Goal: Information Seeking & Learning: Learn about a topic

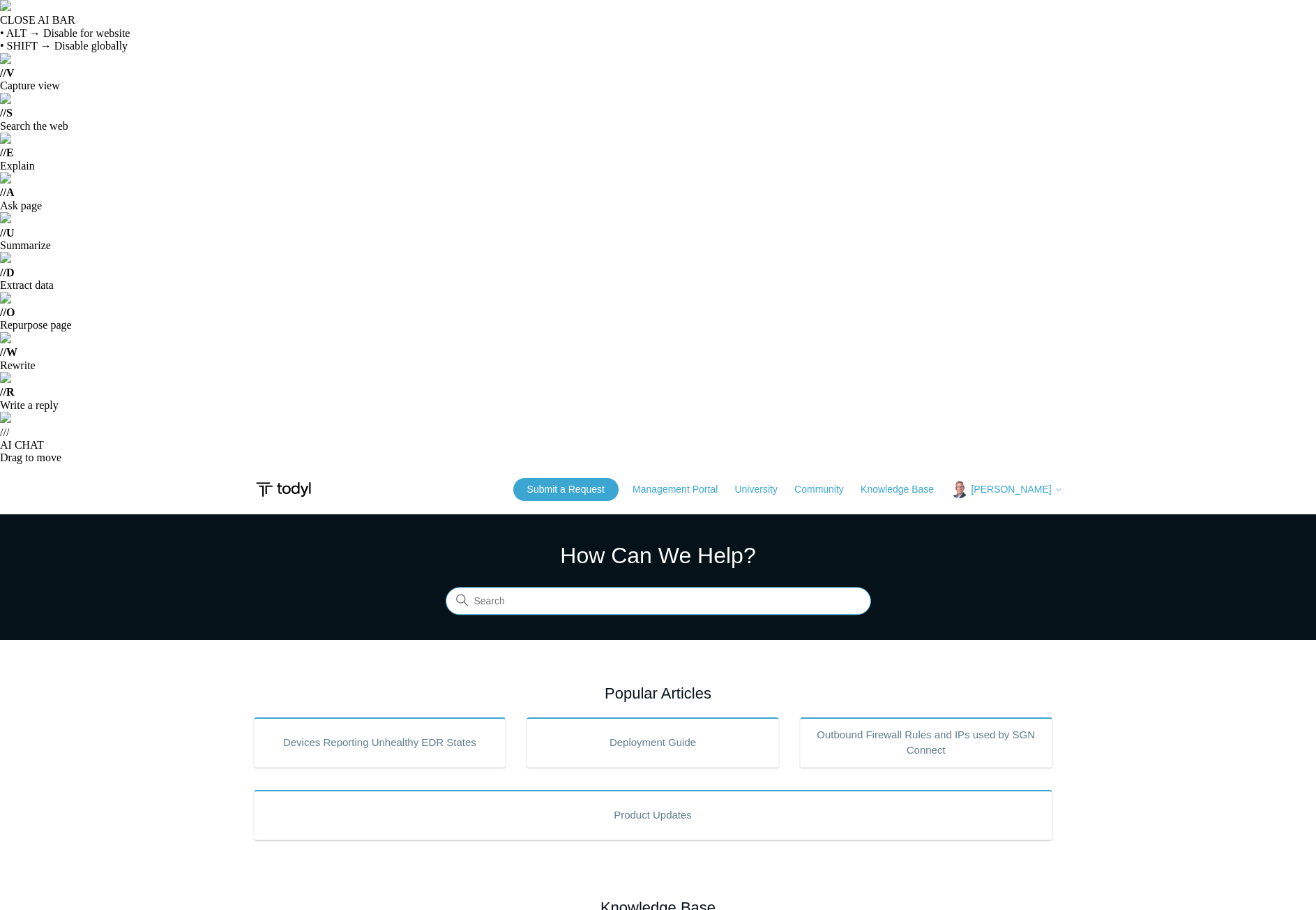
click at [484, 586] on input "Search" at bounding box center [658, 600] width 425 height 28
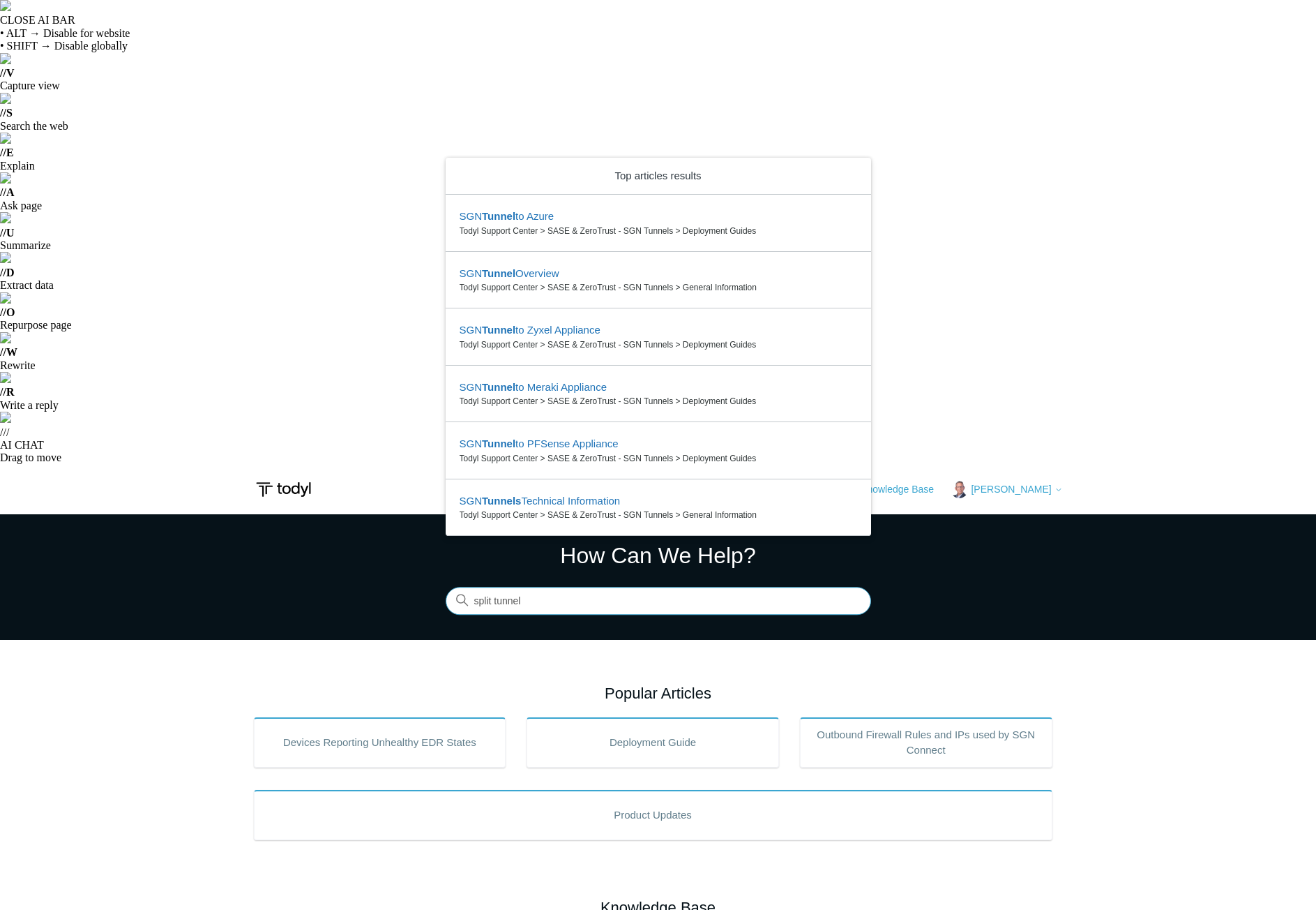
type input "split tunnel"
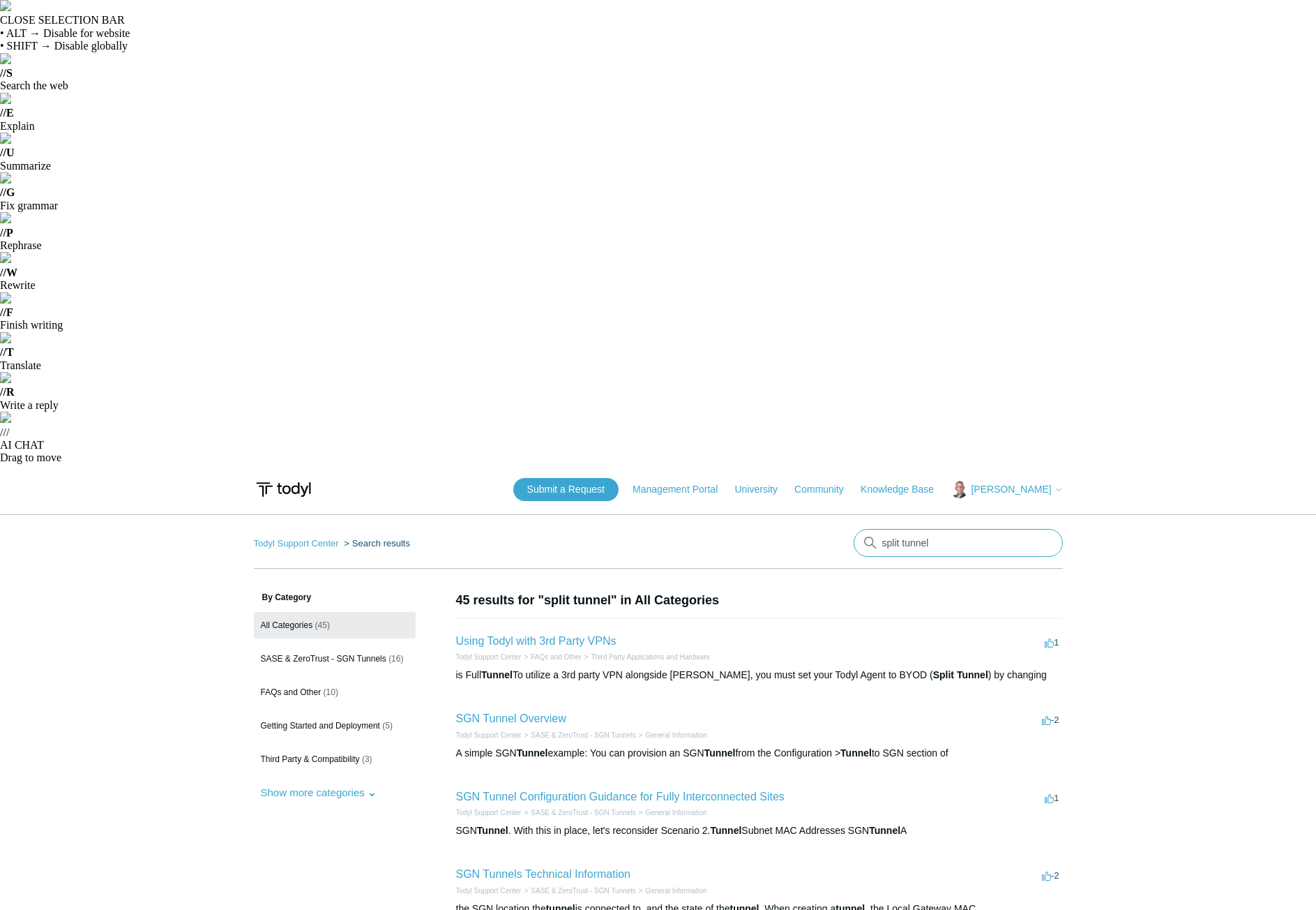
drag, startPoint x: 947, startPoint y: 78, endPoint x: 856, endPoint y: 85, distance: 91.3
click at [856, 529] on input "split tunnel" at bounding box center [959, 542] width 210 height 28
type input "dns"
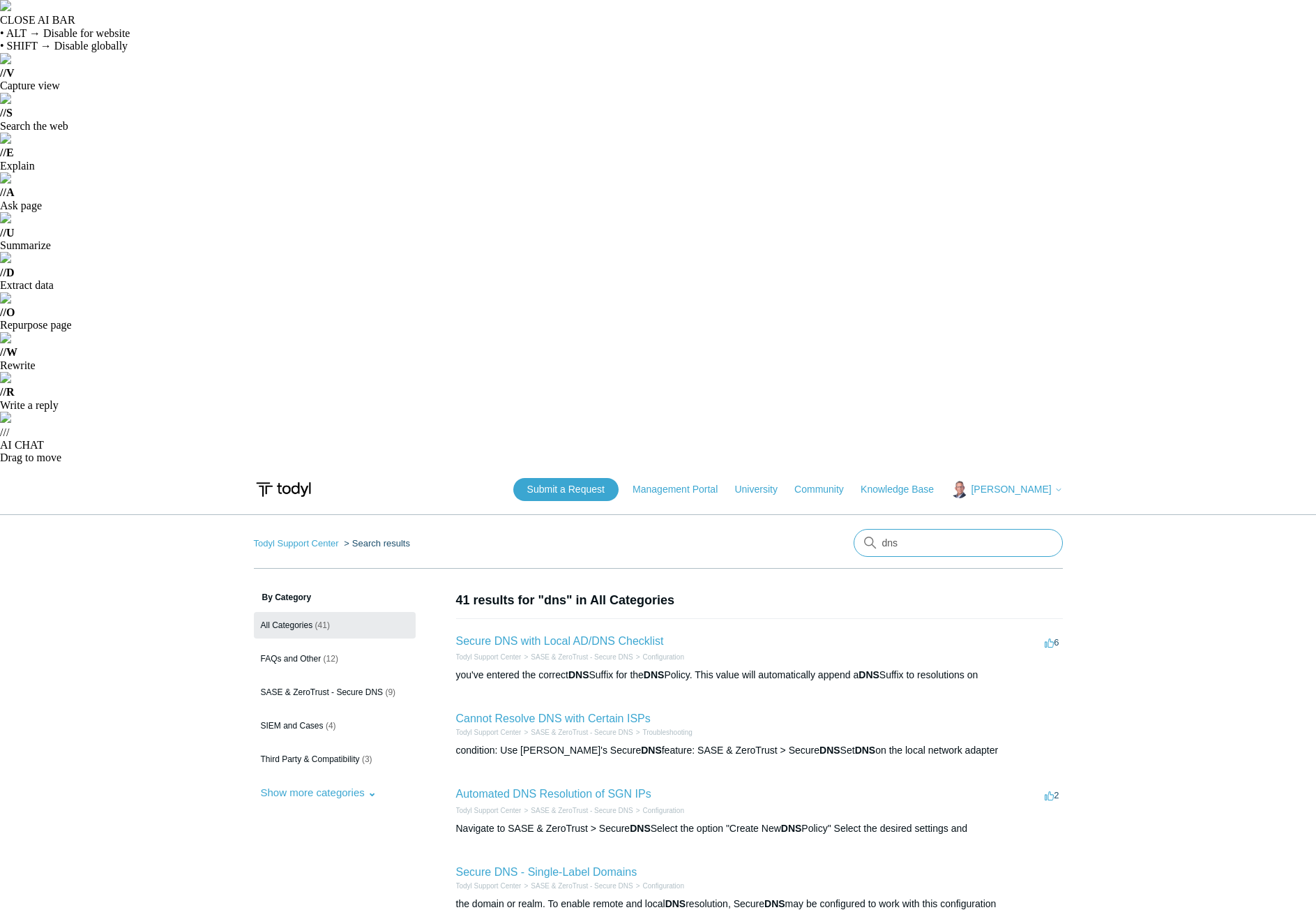
click at [913, 529] on input "dns" at bounding box center [959, 542] width 210 height 28
type input "dns with firewall"
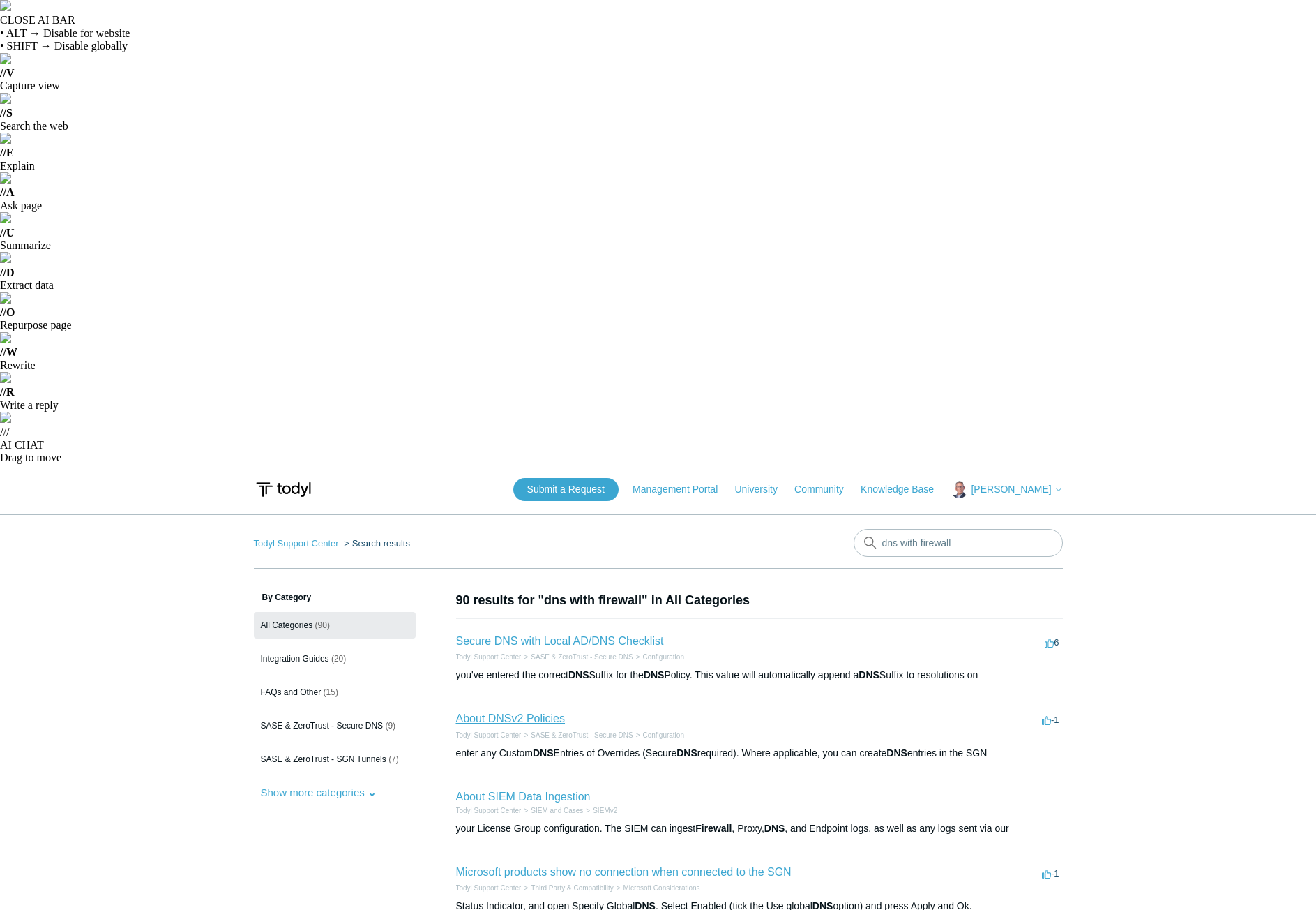
click at [546, 712] on link "About DNSv2 Policies" at bounding box center [510, 718] width 109 height 12
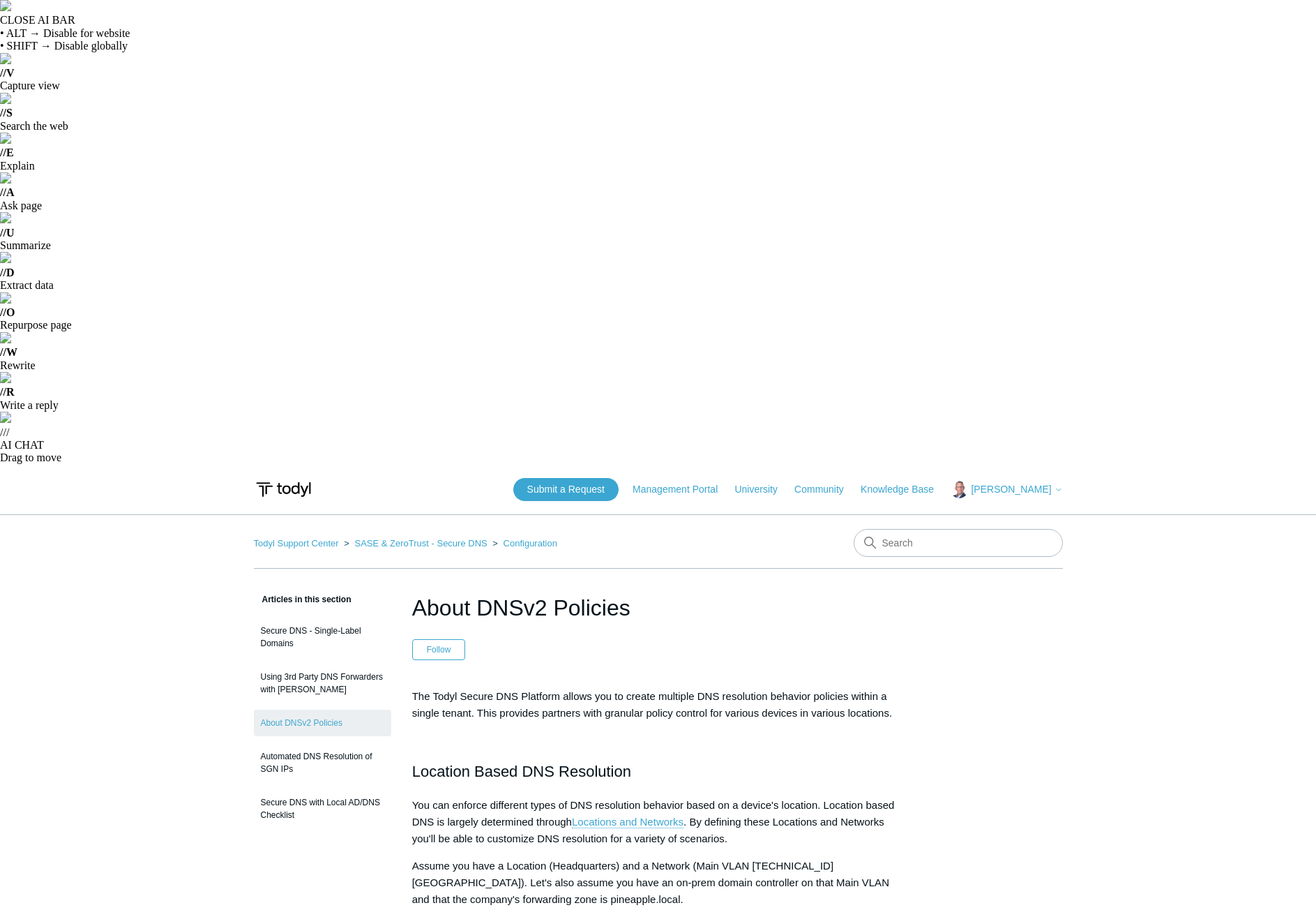
drag, startPoint x: 754, startPoint y: 336, endPoint x: 822, endPoint y: 340, distance: 68.1
click at [822, 797] on p "You can enforce different types of DNS resolution behavior based on a device's …" at bounding box center [659, 822] width 493 height 51
drag, startPoint x: 444, startPoint y: 352, endPoint x: 568, endPoint y: 358, distance: 124.1
click at [568, 797] on p "You can enforce different types of DNS resolution behavior based on a device's …" at bounding box center [659, 822] width 493 height 51
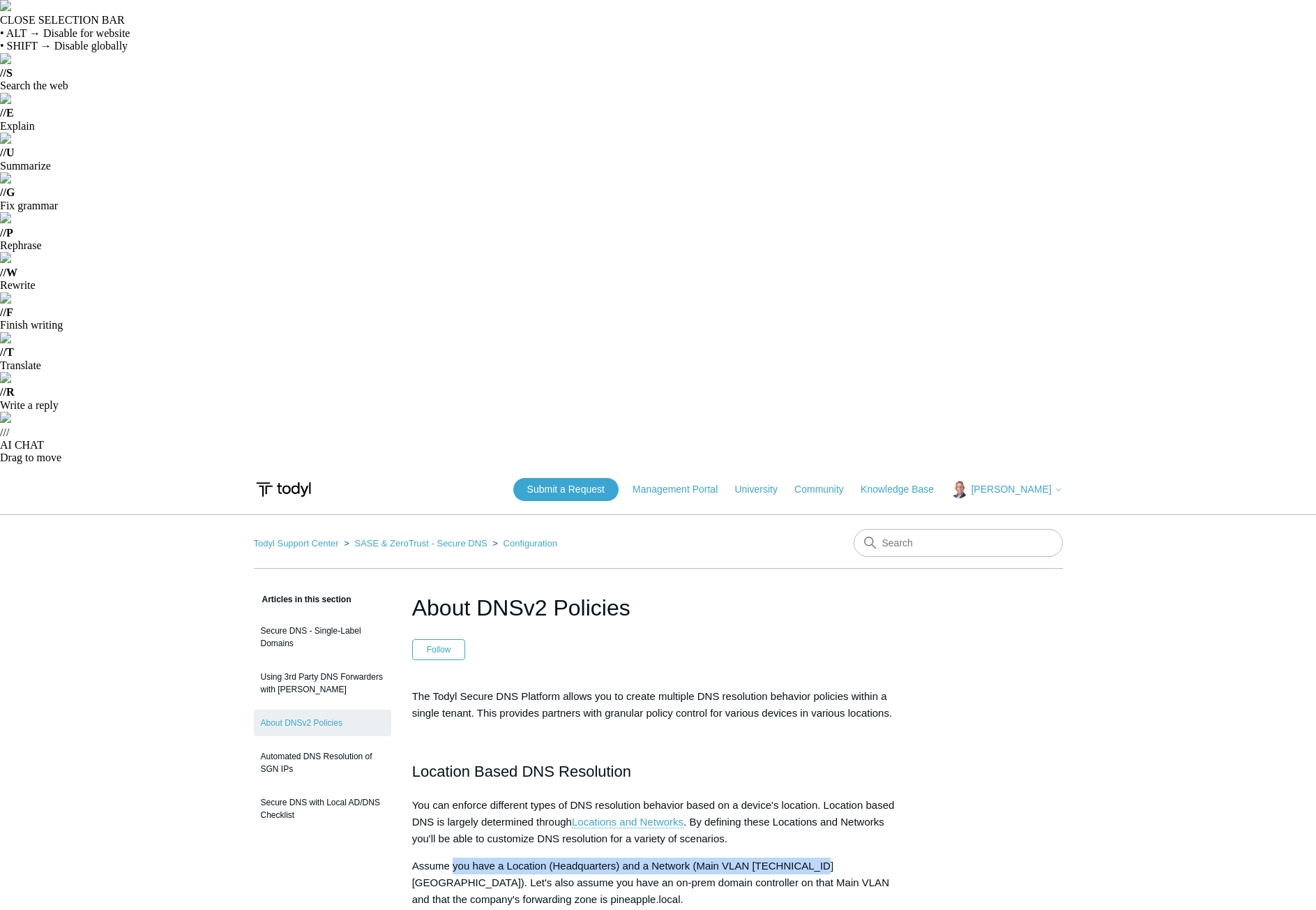
drag, startPoint x: 453, startPoint y: 403, endPoint x: 812, endPoint y: 404, distance: 359.0
click at [812, 858] on p "Assume you have a Location (Headquarters) and a Network (Main VLAN 10.0.0.0/24,…" at bounding box center [659, 882] width 493 height 51
drag, startPoint x: 524, startPoint y: 421, endPoint x: 783, endPoint y: 422, distance: 259.0
click at [783, 858] on p "Assume you have a Location (Headquarters) and a Network (Main VLAN 10.0.0.0/24,…" at bounding box center [659, 882] width 493 height 51
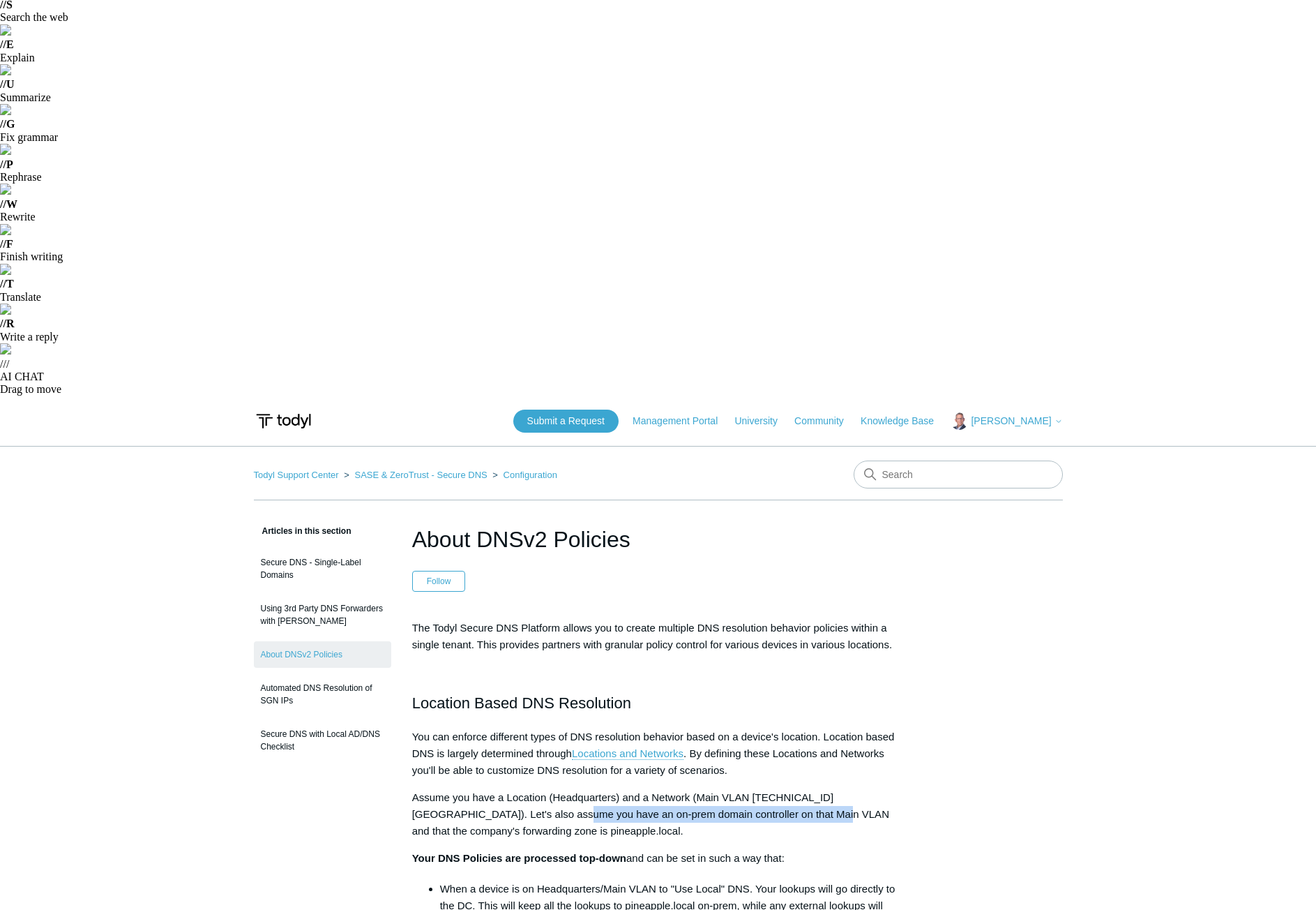
scroll to position [70, 0]
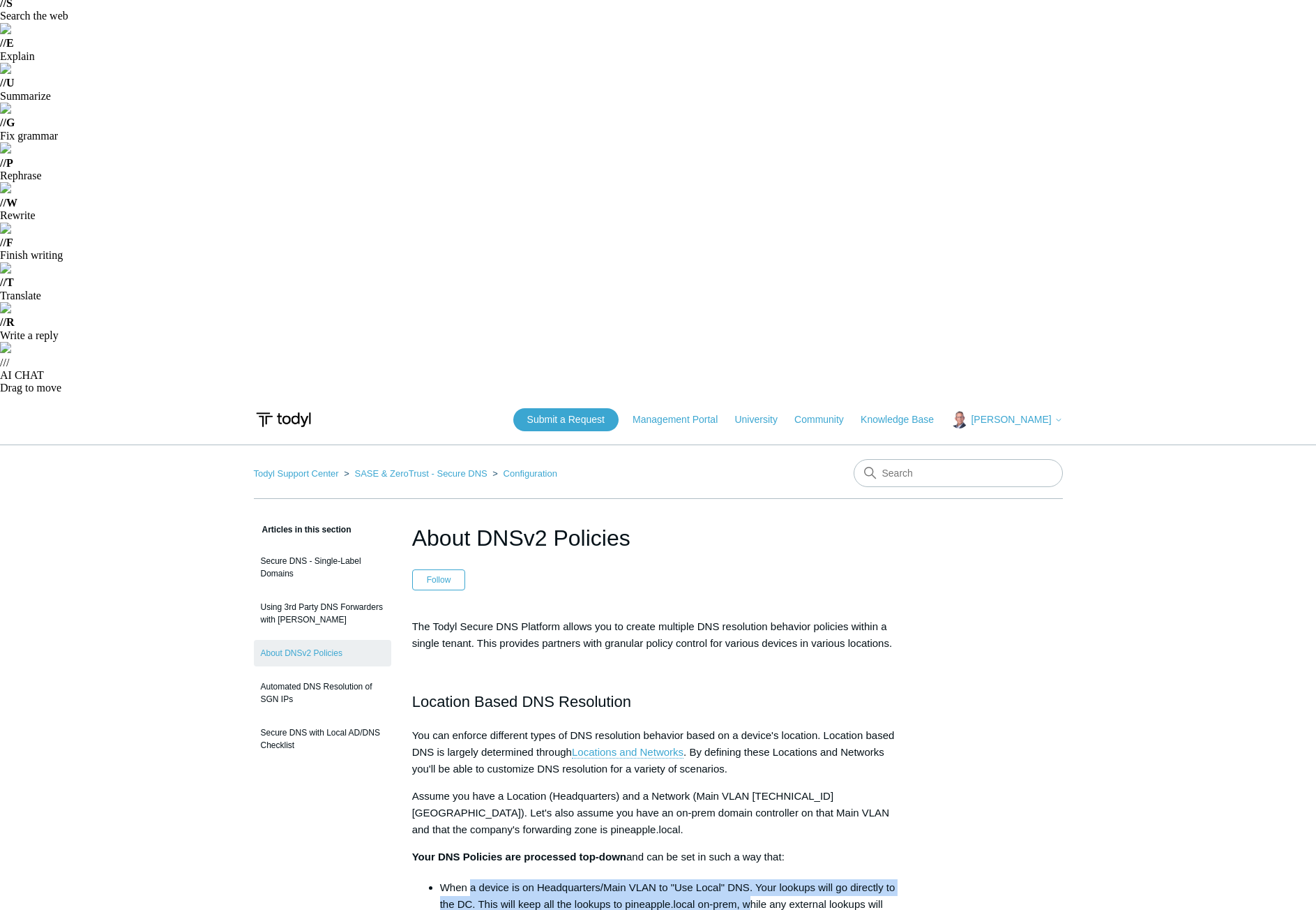
drag, startPoint x: 471, startPoint y: 427, endPoint x: 753, endPoint y: 441, distance: 282.3
click at [753, 879] on li "When a device is on Headquarters/Main VLAN to "Use Local" DNS. Your lookups wil…" at bounding box center [673, 904] width 465 height 51
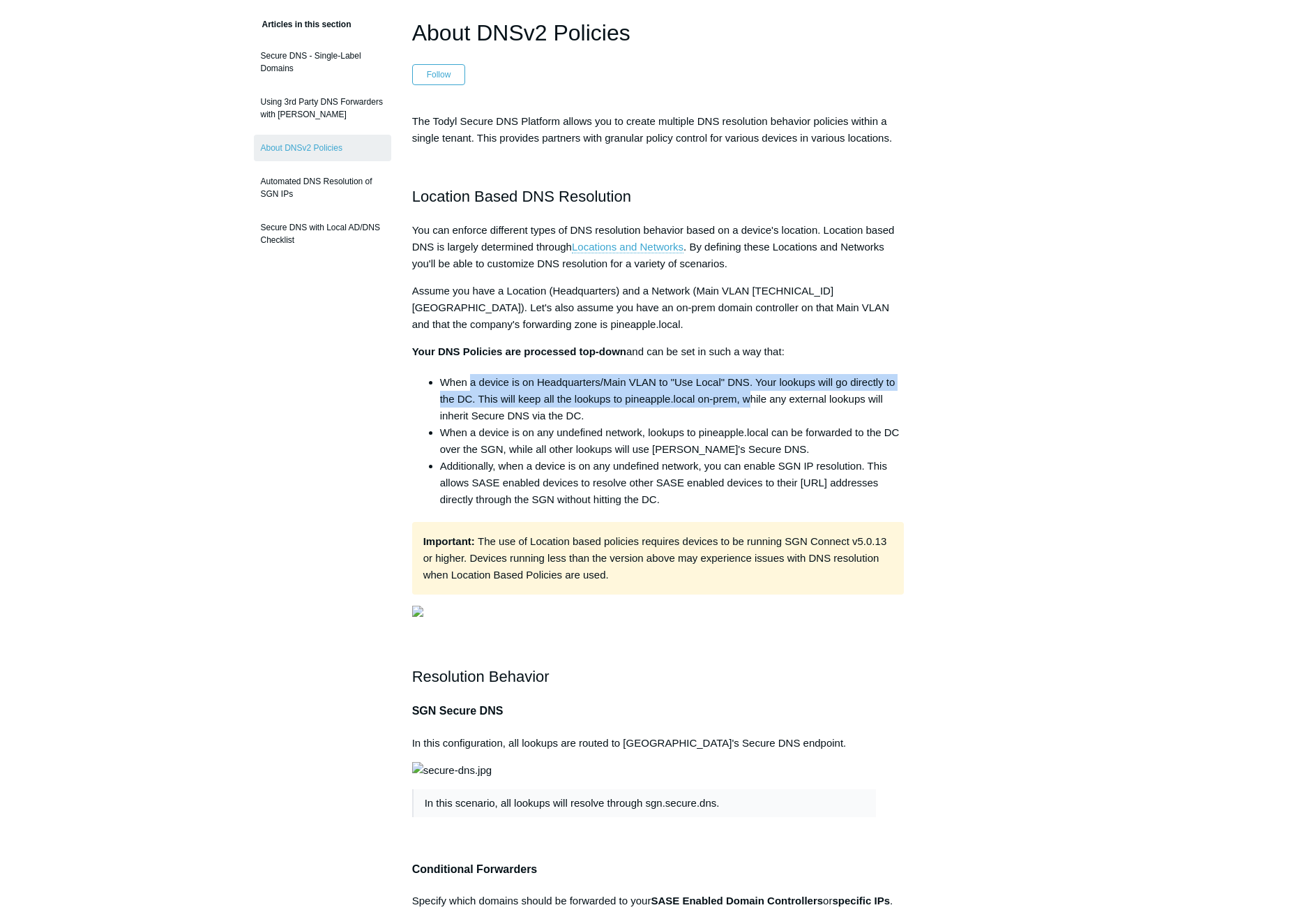
scroll to position [628, 0]
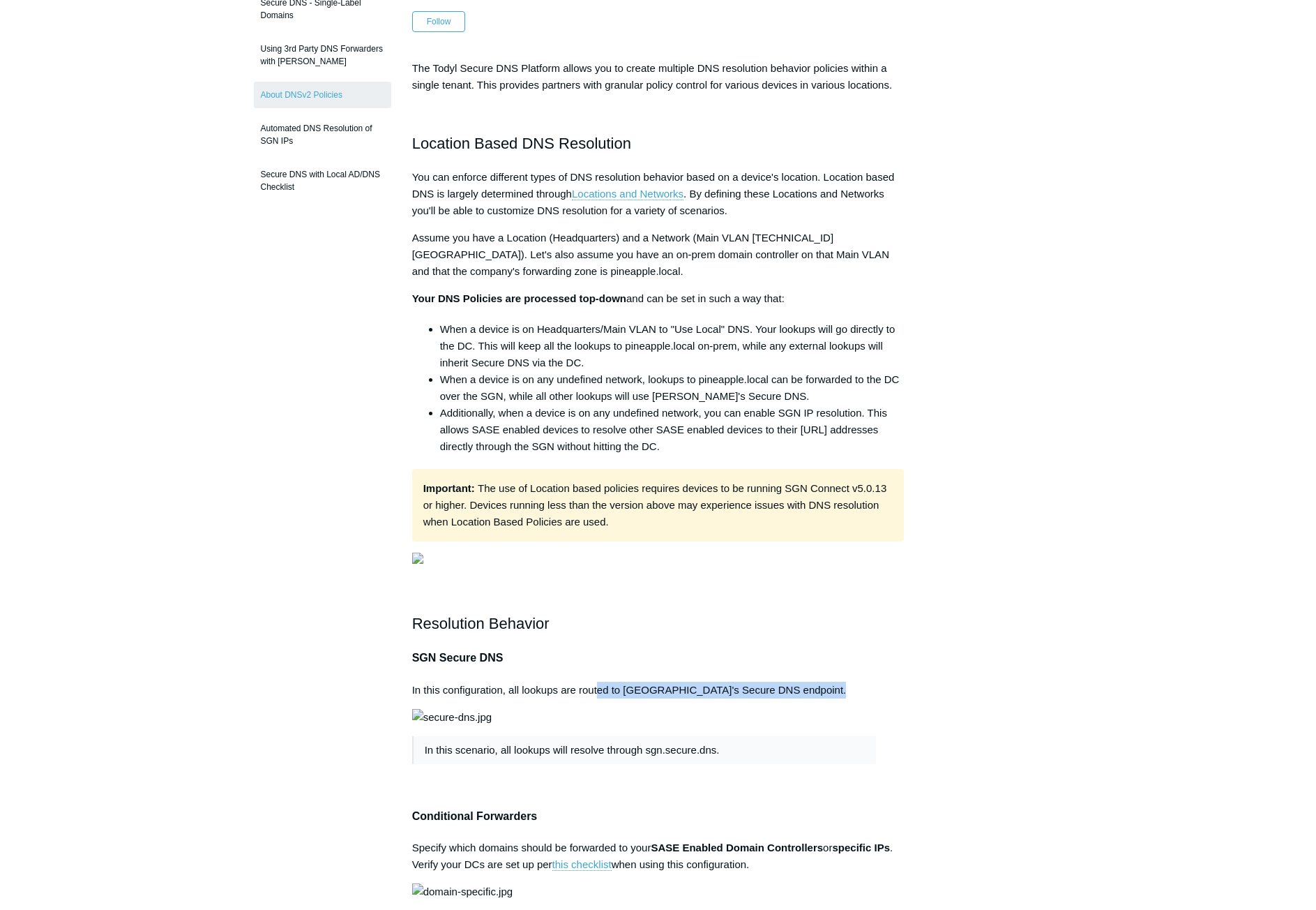
drag, startPoint x: 598, startPoint y: 441, endPoint x: 765, endPoint y: 453, distance: 167.4
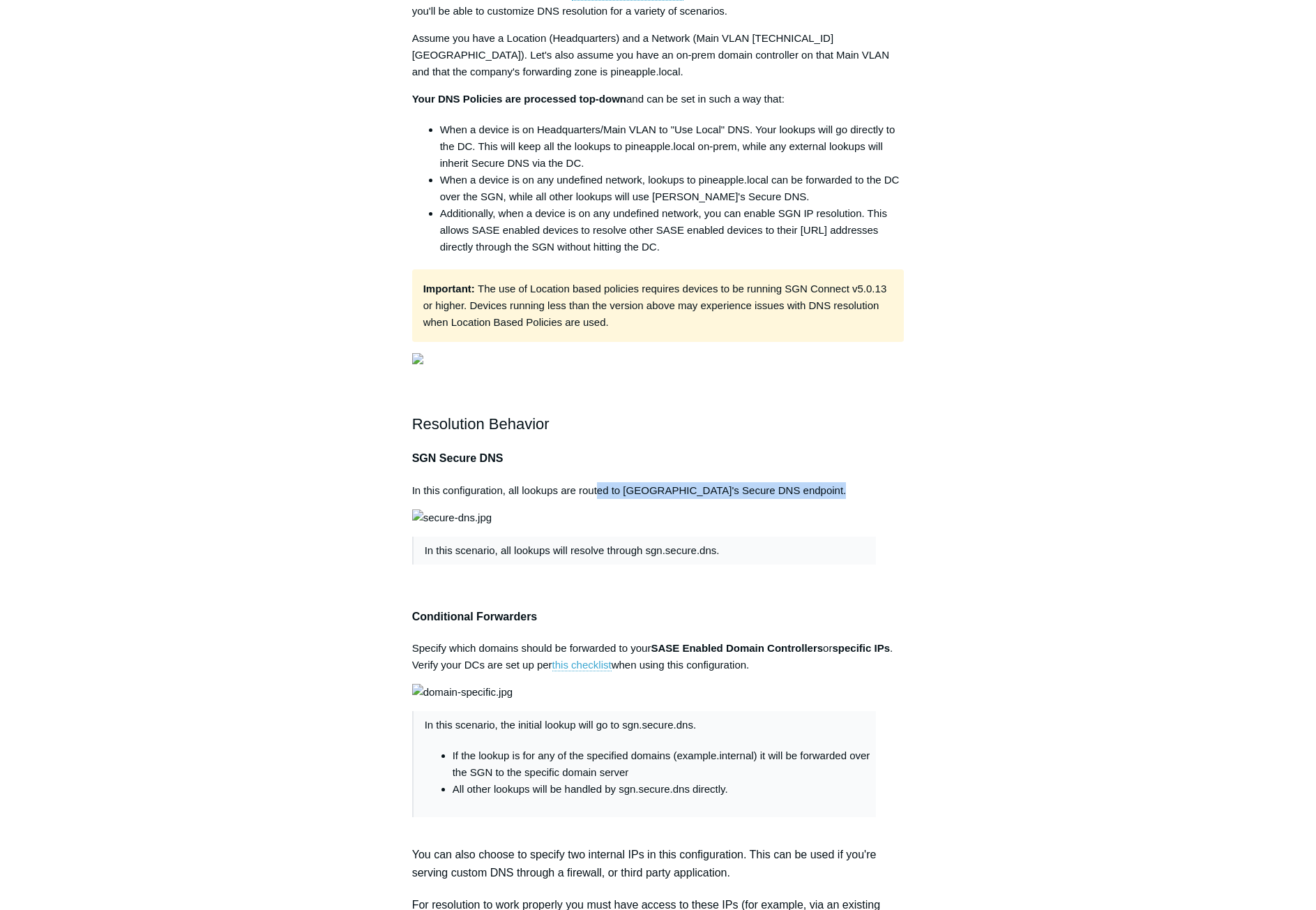
scroll to position [907, 0]
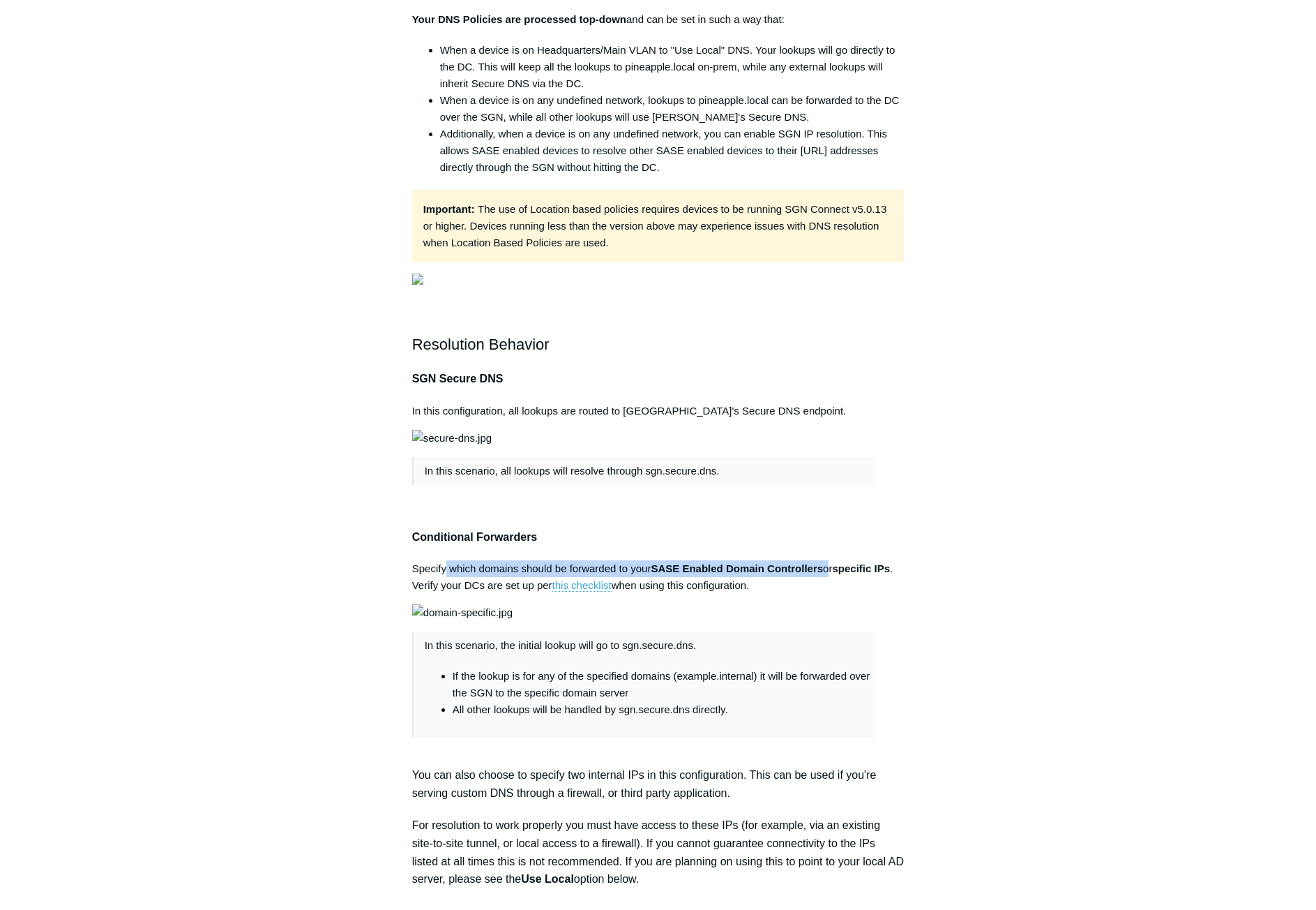
drag, startPoint x: 446, startPoint y: 441, endPoint x: 828, endPoint y: 433, distance: 382.1
click at [828, 561] on p "Specify which domains should be forwarded to your SASE Enabled Domain Controlle…" at bounding box center [659, 577] width 493 height 33
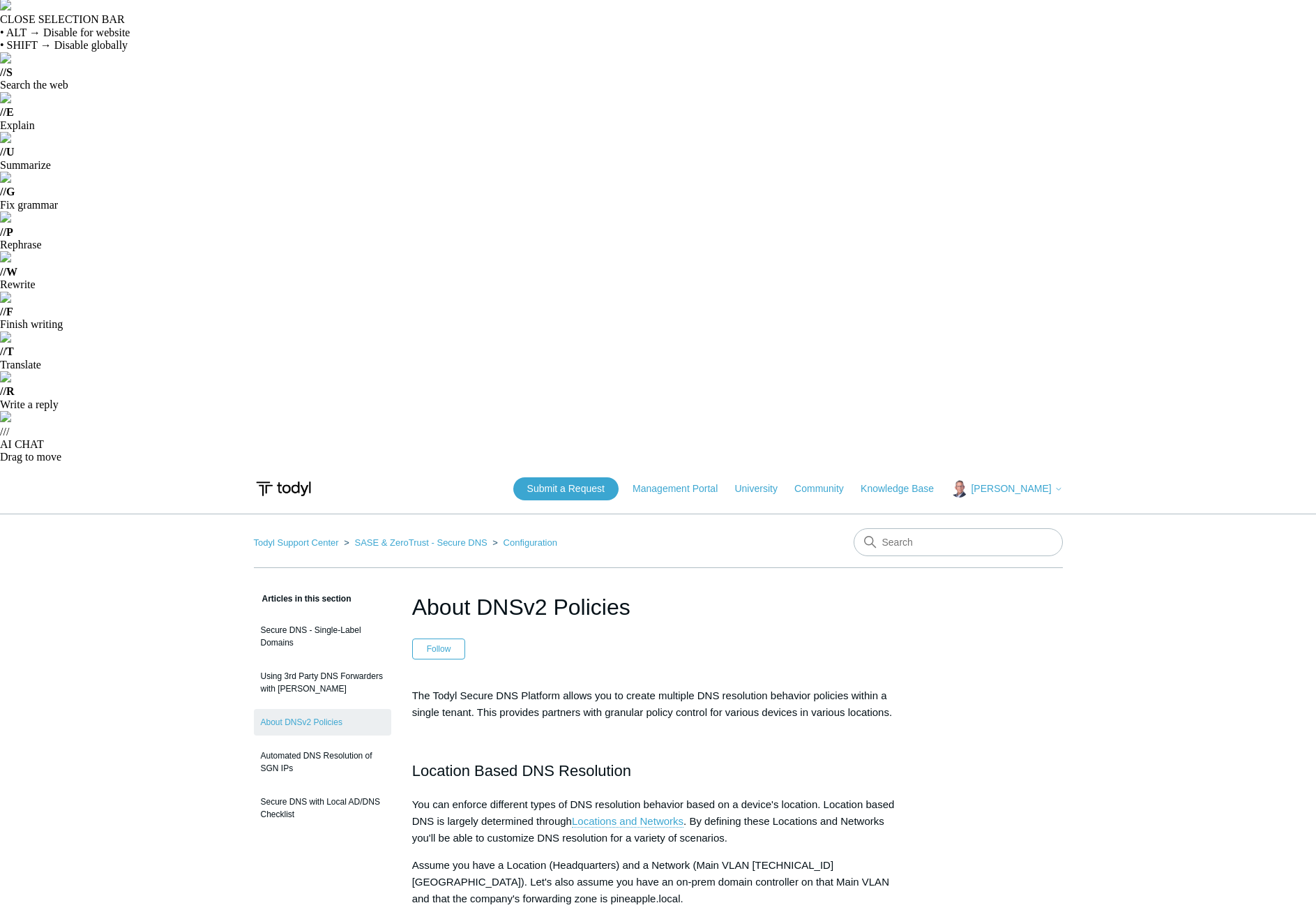
scroll to position [0, 0]
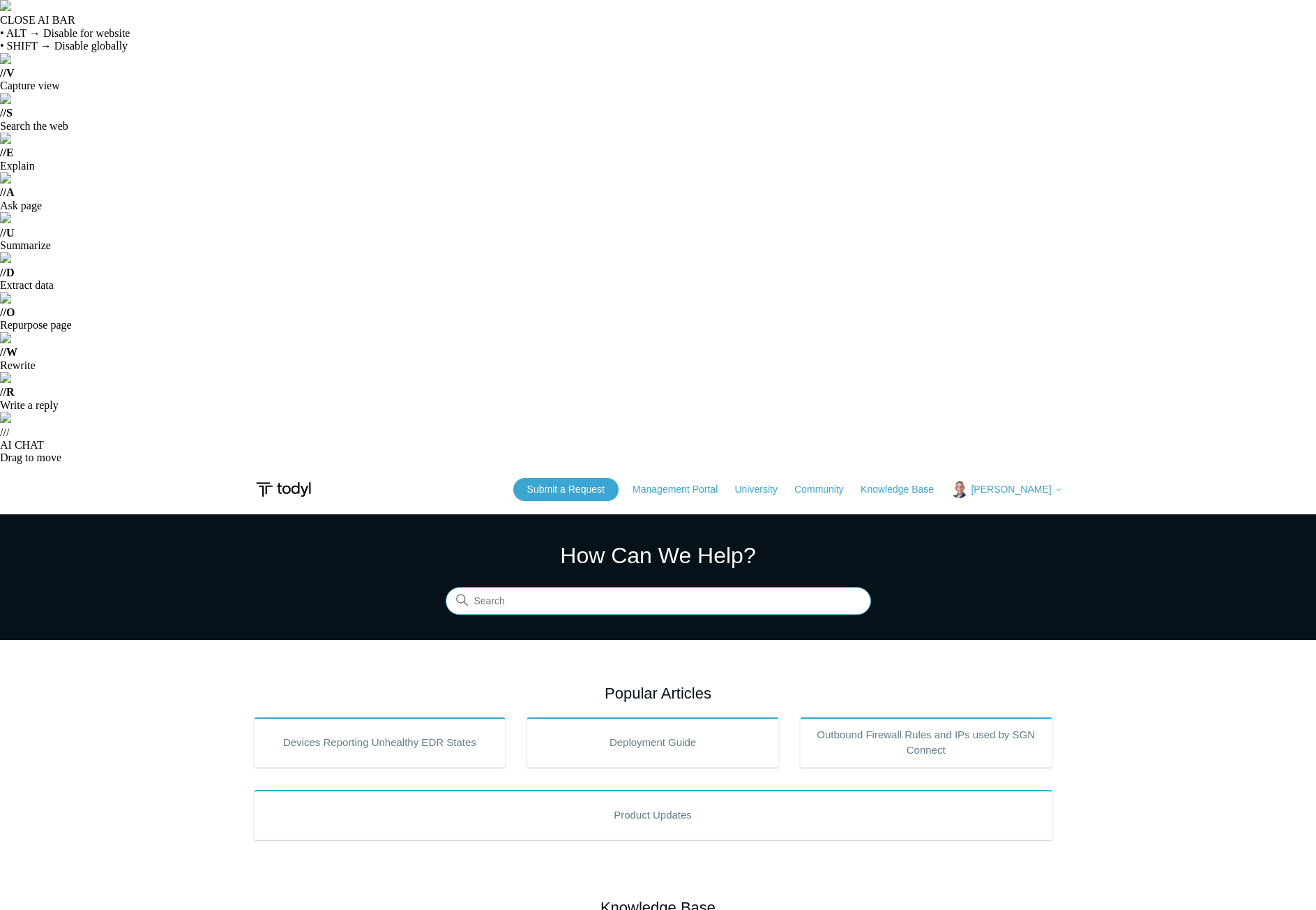
click at [691, 586] on input "Search" at bounding box center [658, 600] width 425 height 28
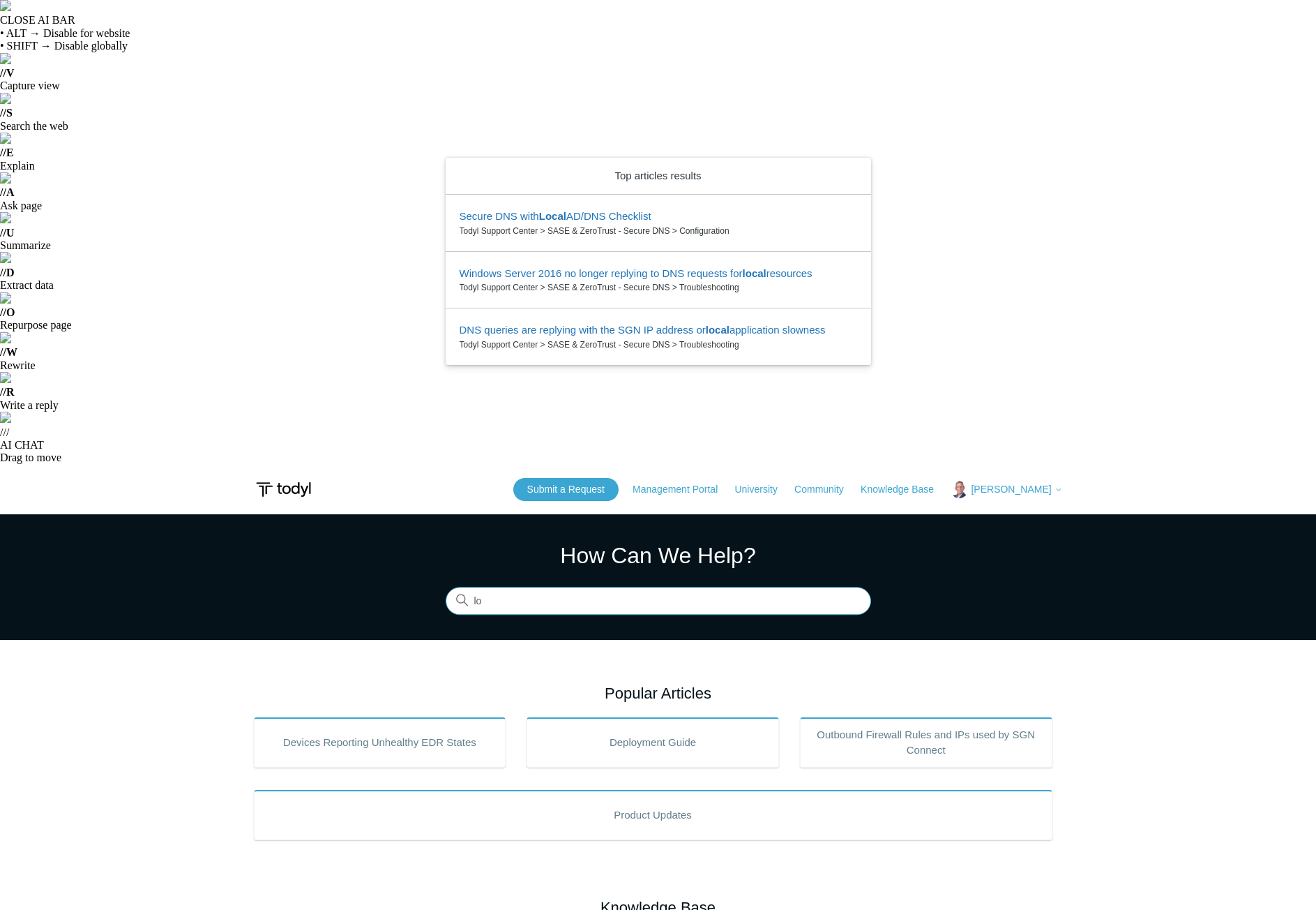
type input "l"
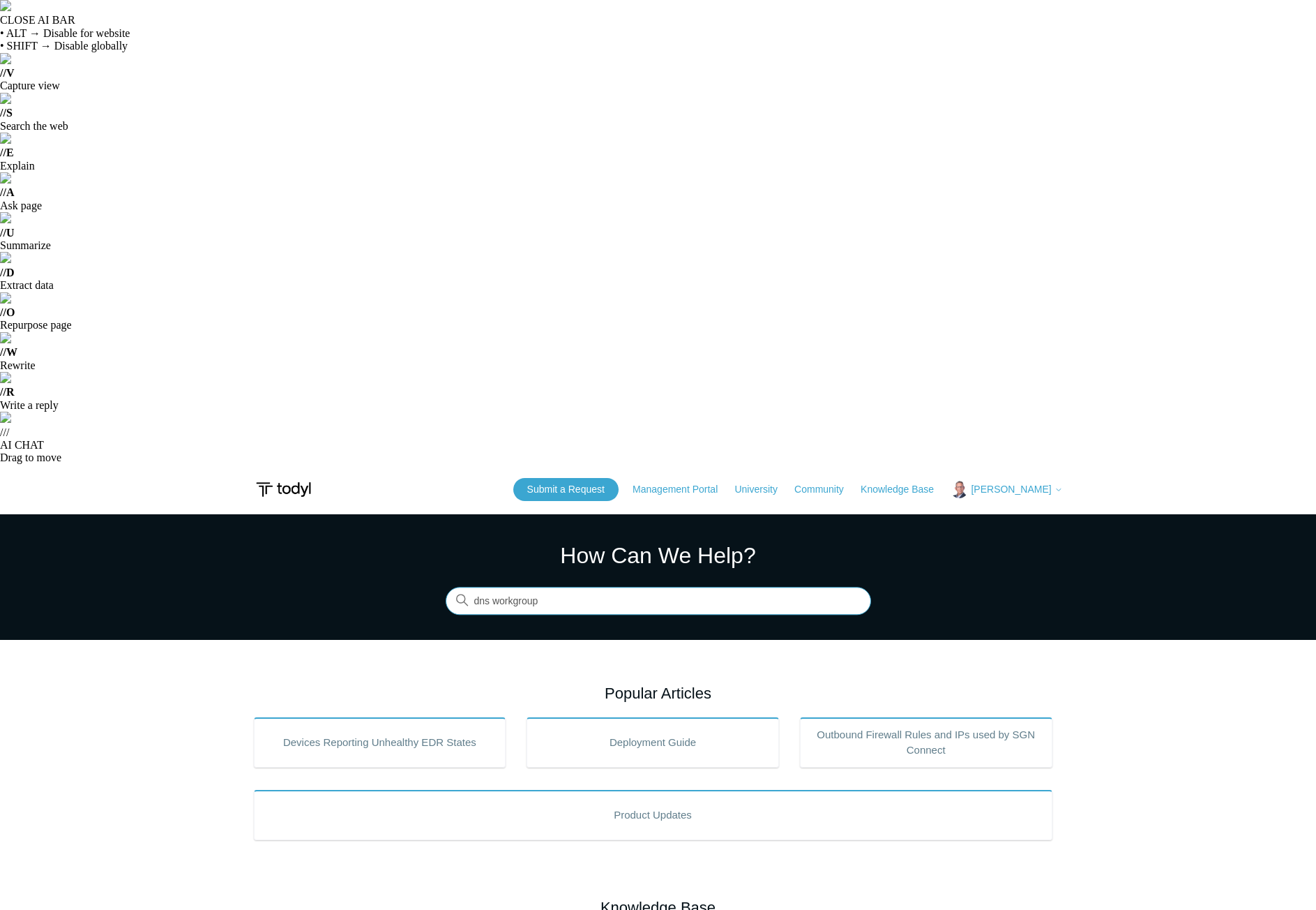
type input "dns workgroup"
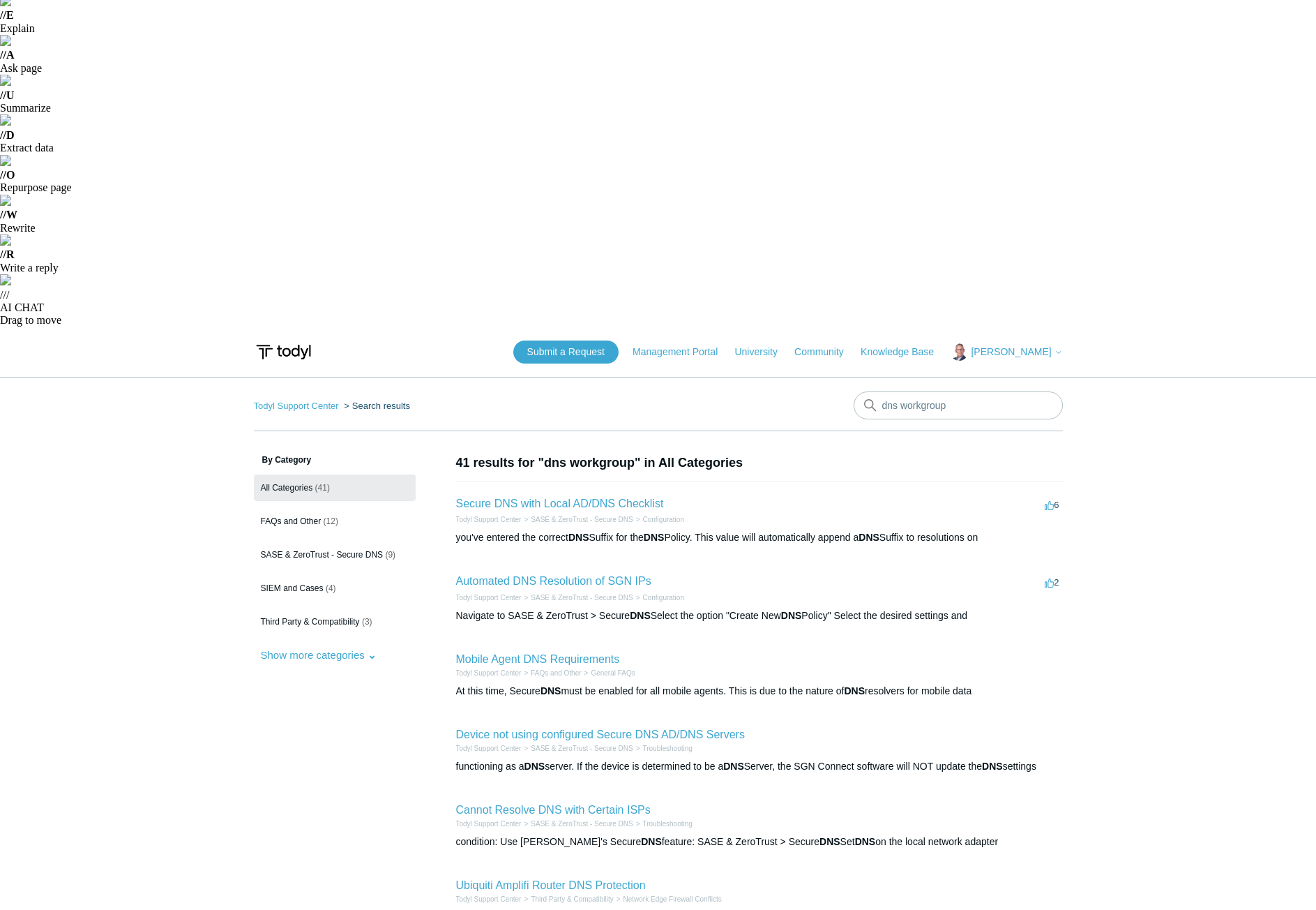
scroll to position [140, 0]
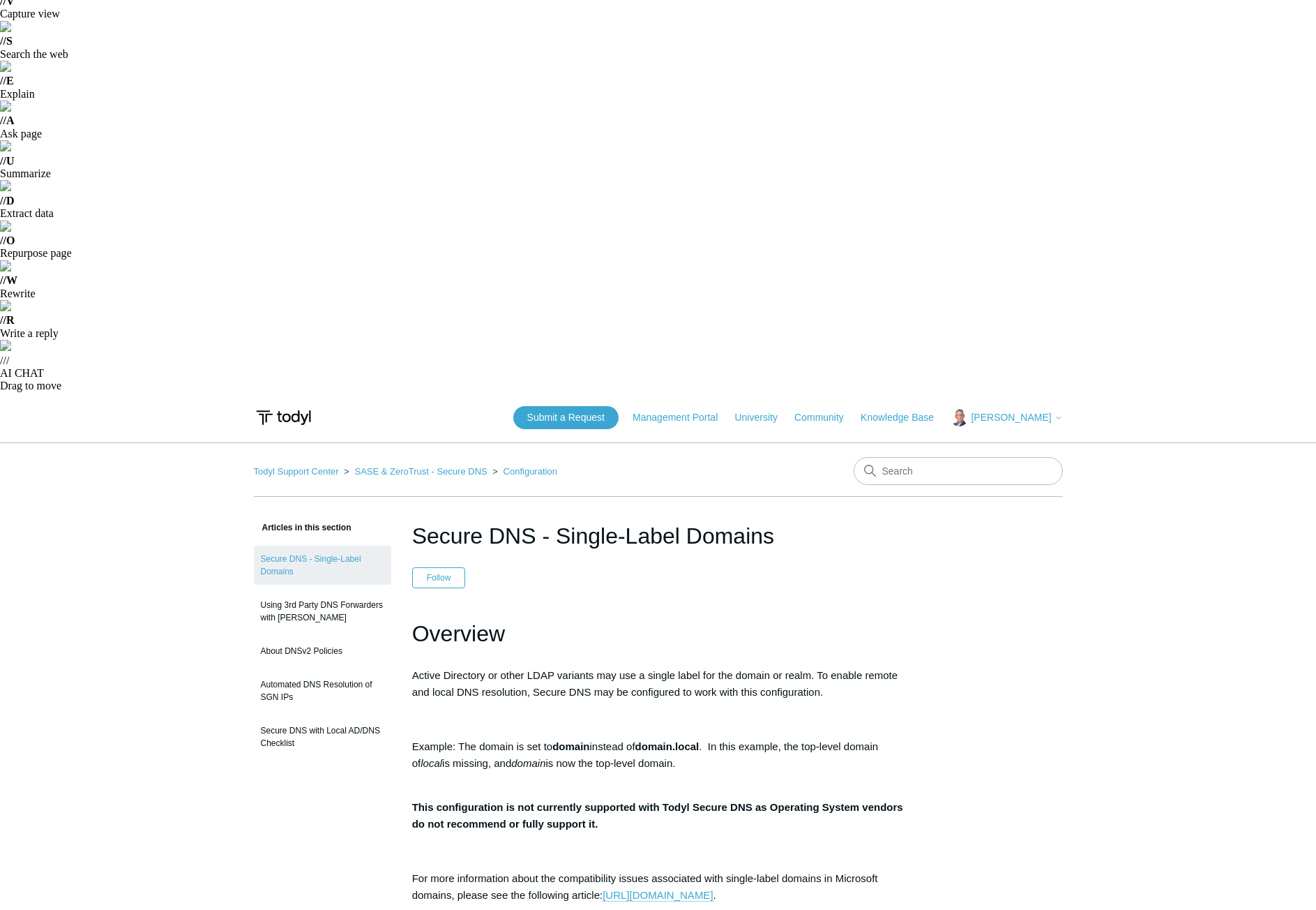
scroll to position [71, 0]
